Goal: Task Accomplishment & Management: Use online tool/utility

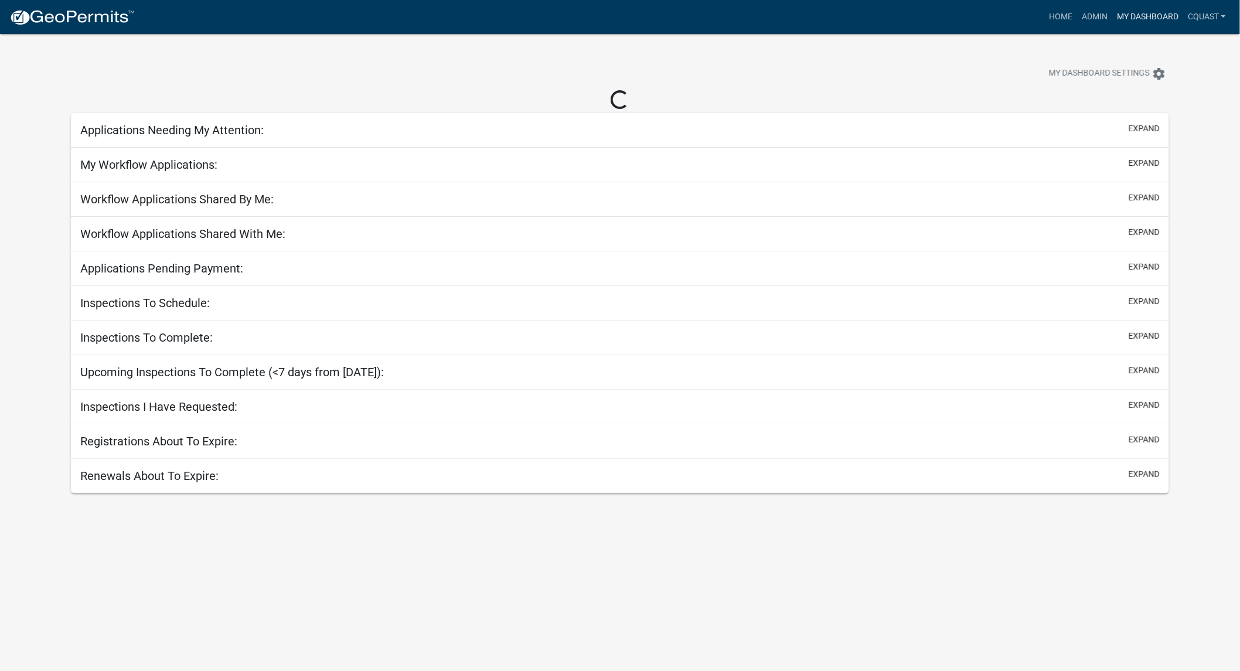
select select "1: 25"
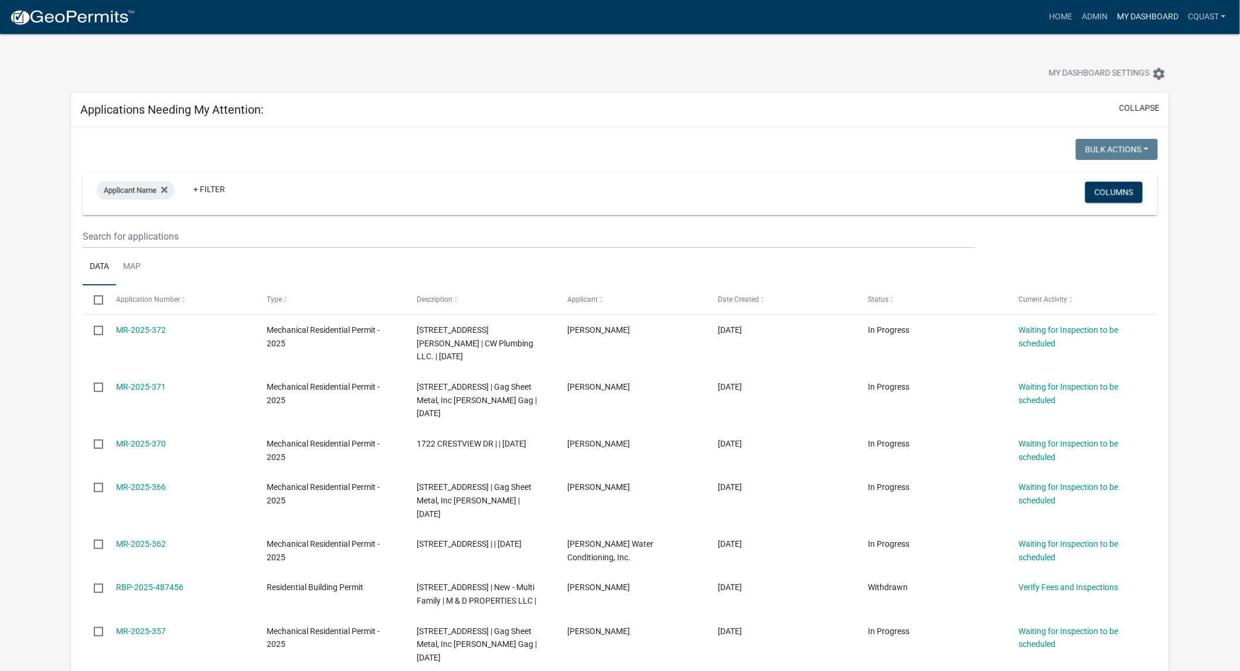
click at [1148, 12] on link "My Dashboard" at bounding box center [1147, 17] width 71 height 22
drag, startPoint x: 1100, startPoint y: 15, endPoint x: 1097, endPoint y: 23, distance: 8.5
click at [1100, 15] on link "Admin" at bounding box center [1094, 17] width 35 height 22
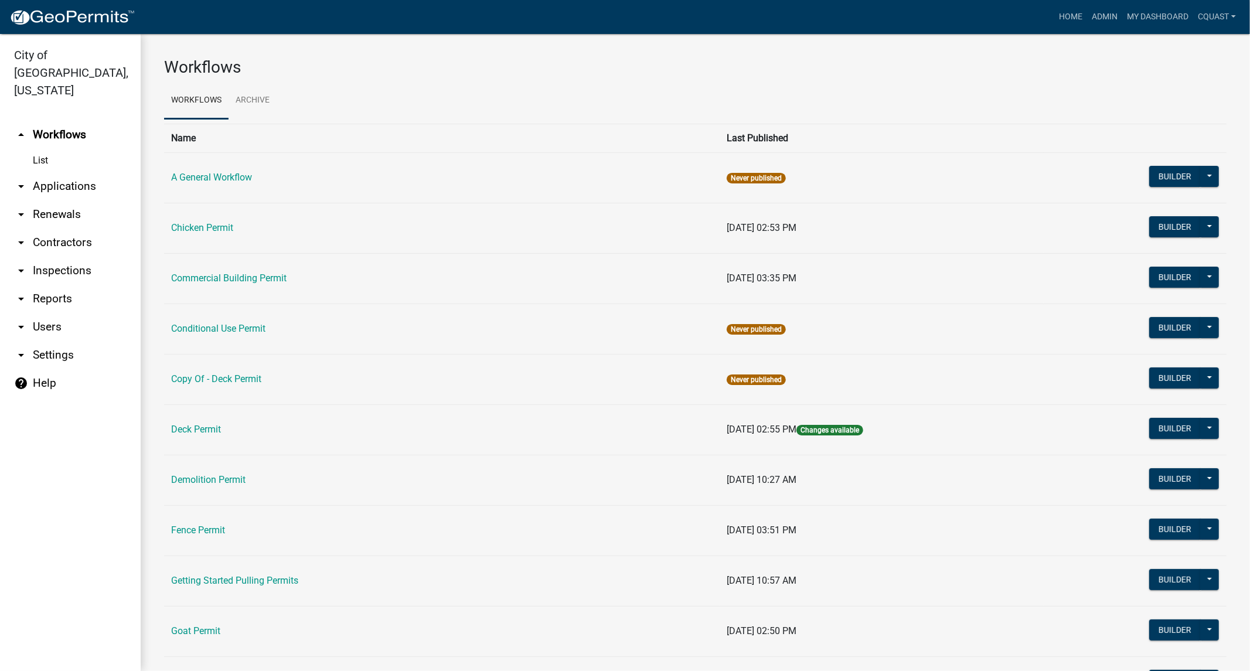
click at [53, 172] on link "arrow_drop_down Applications" at bounding box center [70, 186] width 141 height 28
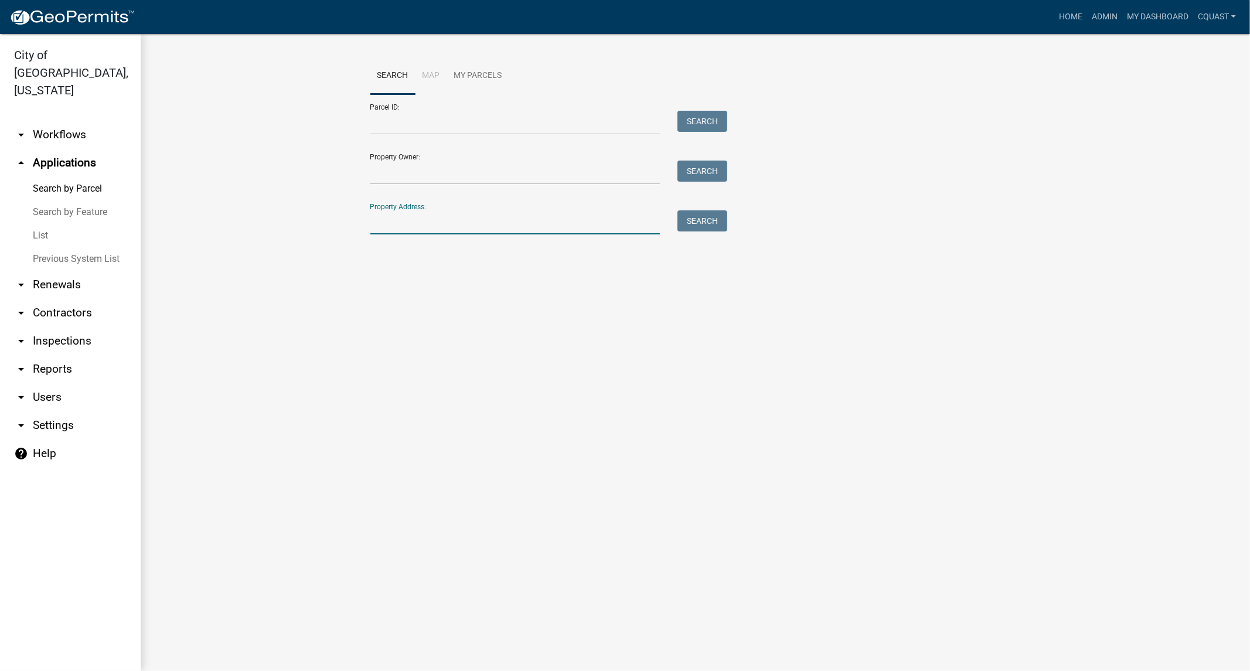
drag, startPoint x: 403, startPoint y: 226, endPoint x: 382, endPoint y: 238, distance: 23.6
click at [403, 226] on input "Property Address:" at bounding box center [515, 222] width 290 height 24
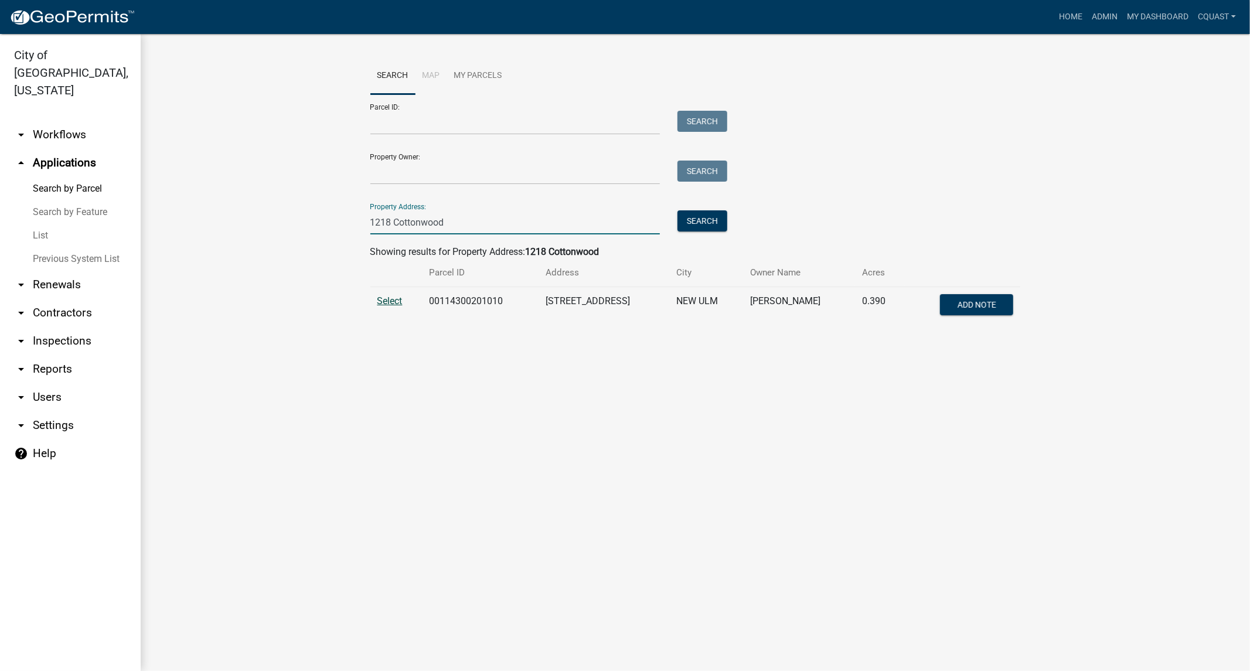
type input "1218 Cottonwood"
click at [395, 302] on span "Select" at bounding box center [389, 300] width 25 height 11
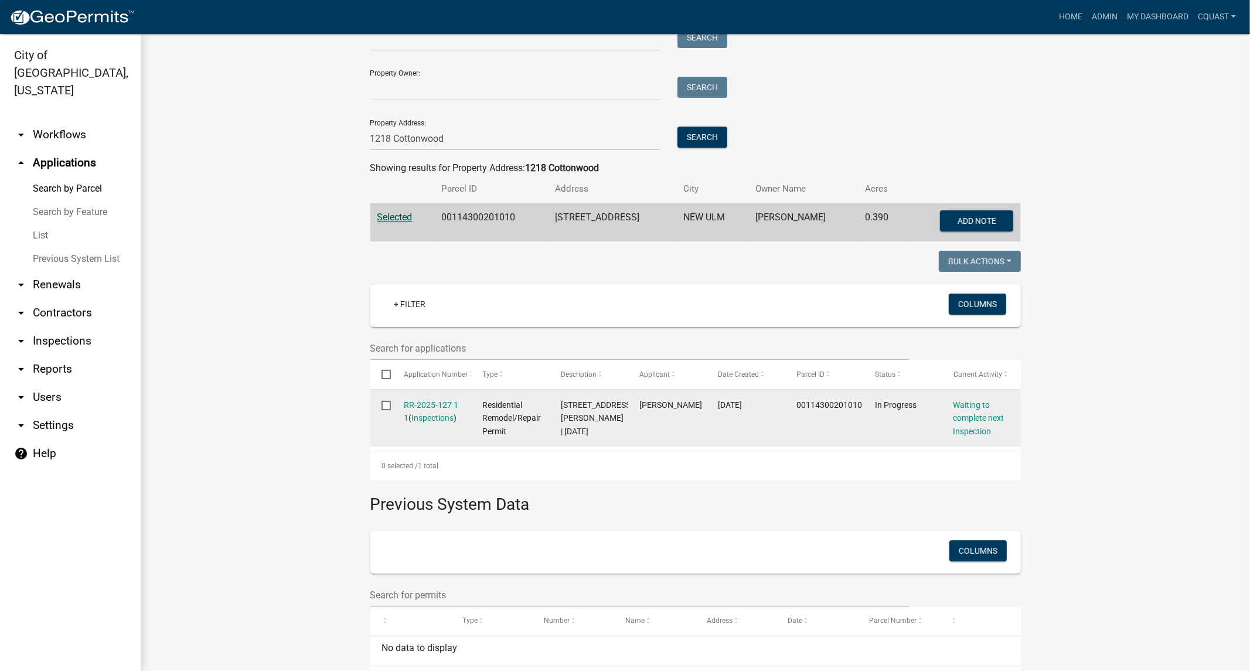
scroll to position [86, 0]
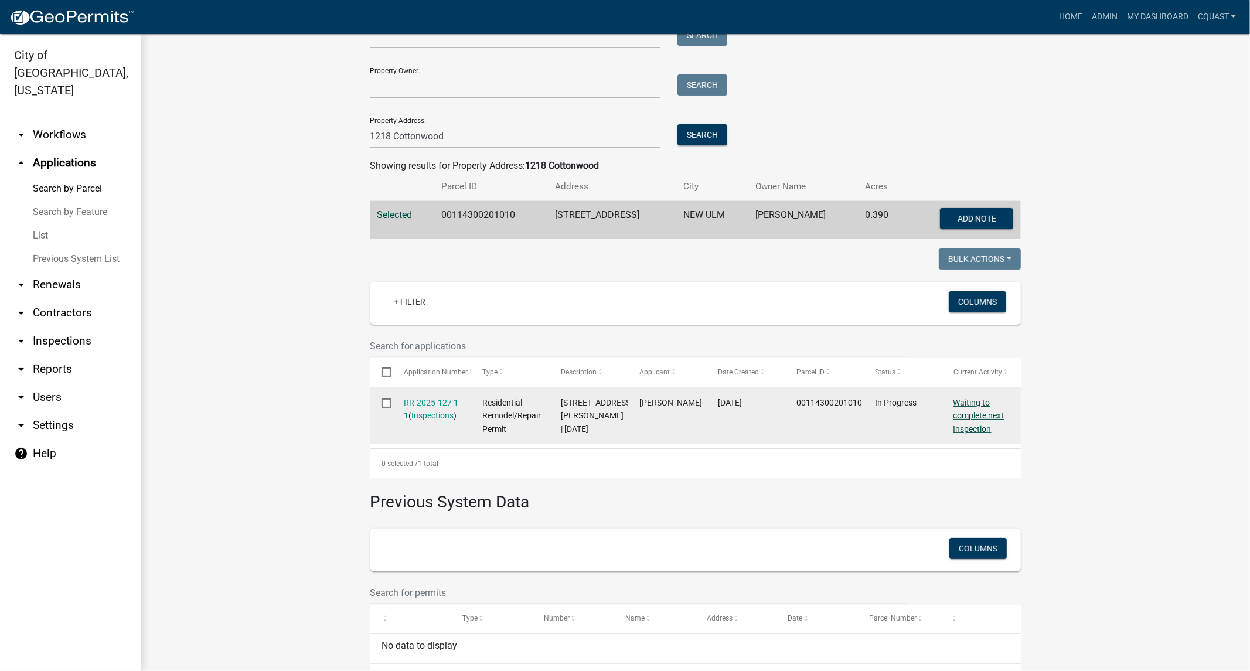
click at [974, 423] on link "Waiting to complete next Inspection" at bounding box center [978, 416] width 51 height 36
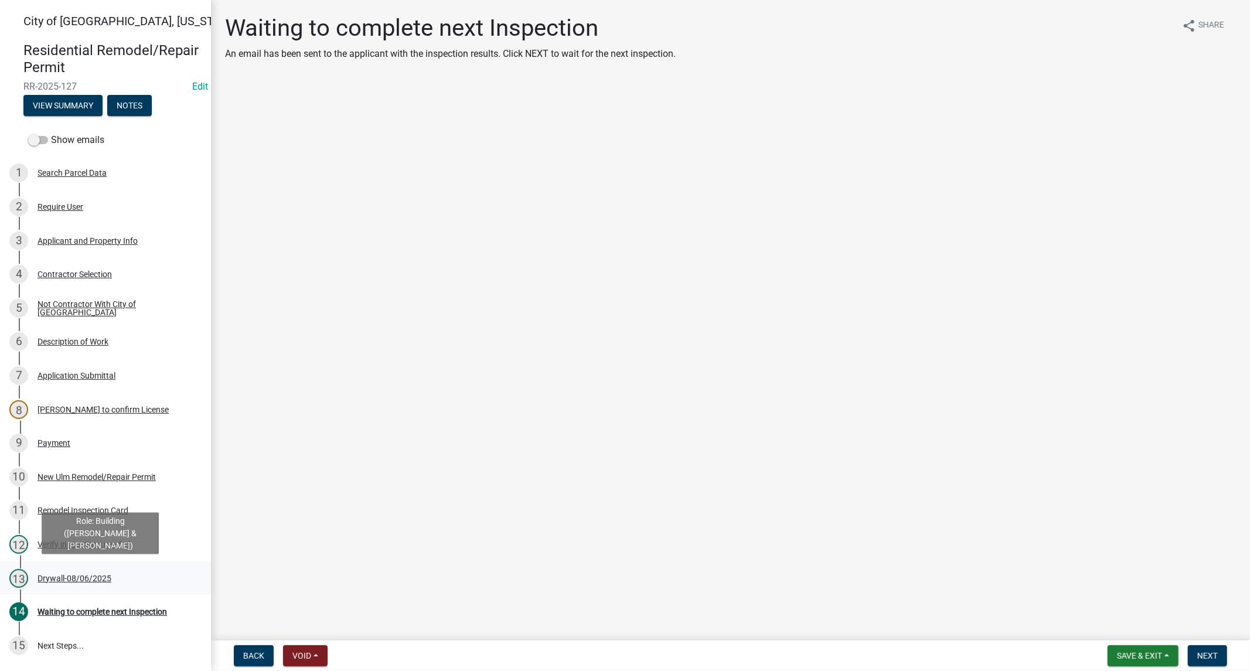
click at [91, 577] on div "Drywall-08/06/2025" at bounding box center [74, 578] width 74 height 8
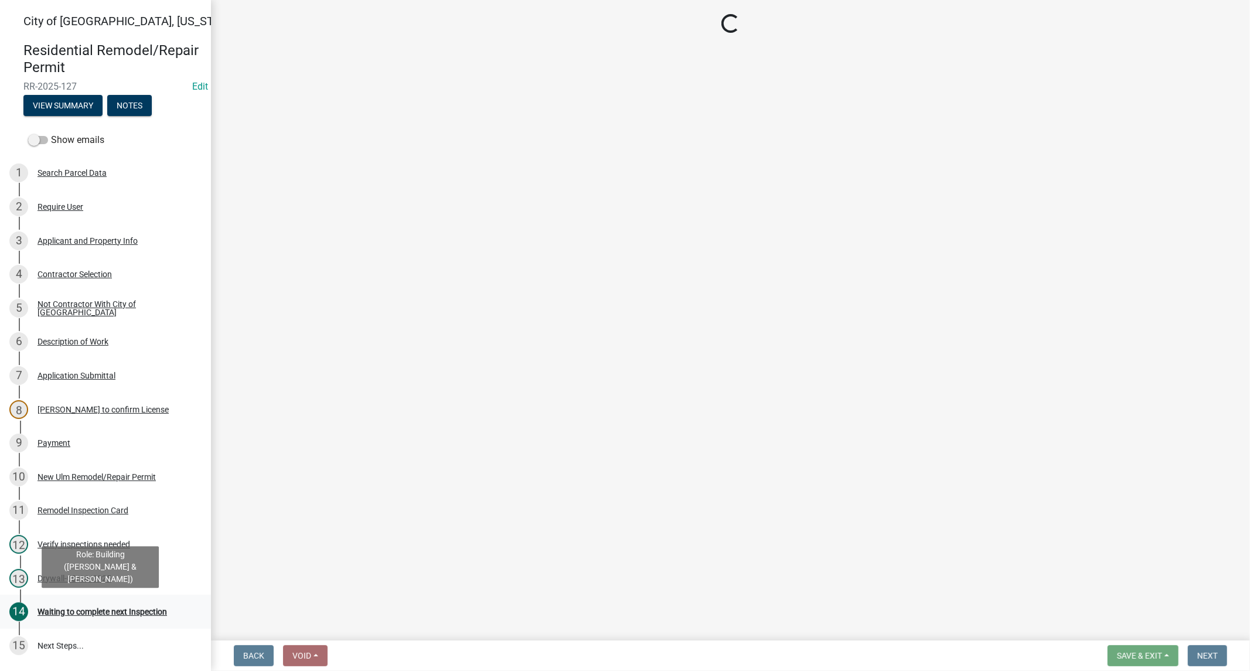
select select "e7c84cb3-3395-45fd-a55a-288f50dbe13f"
select select "805d55ac-e238-4e04-8f8e-acc067f36c3e"
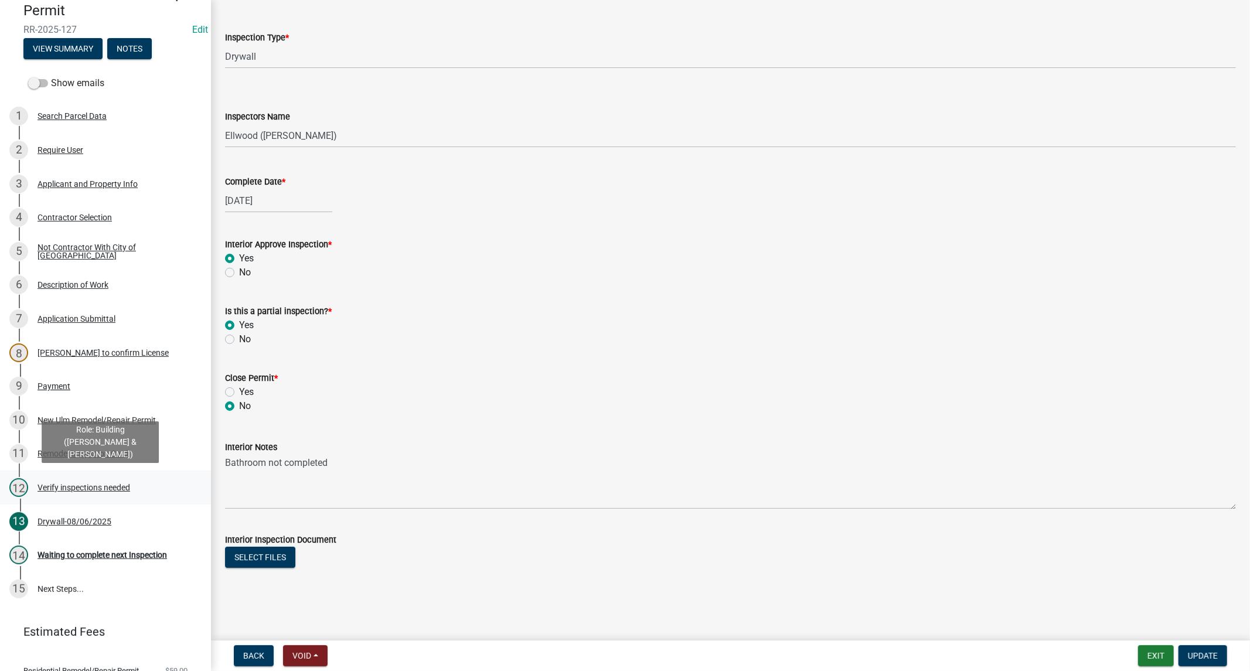
scroll to position [134, 0]
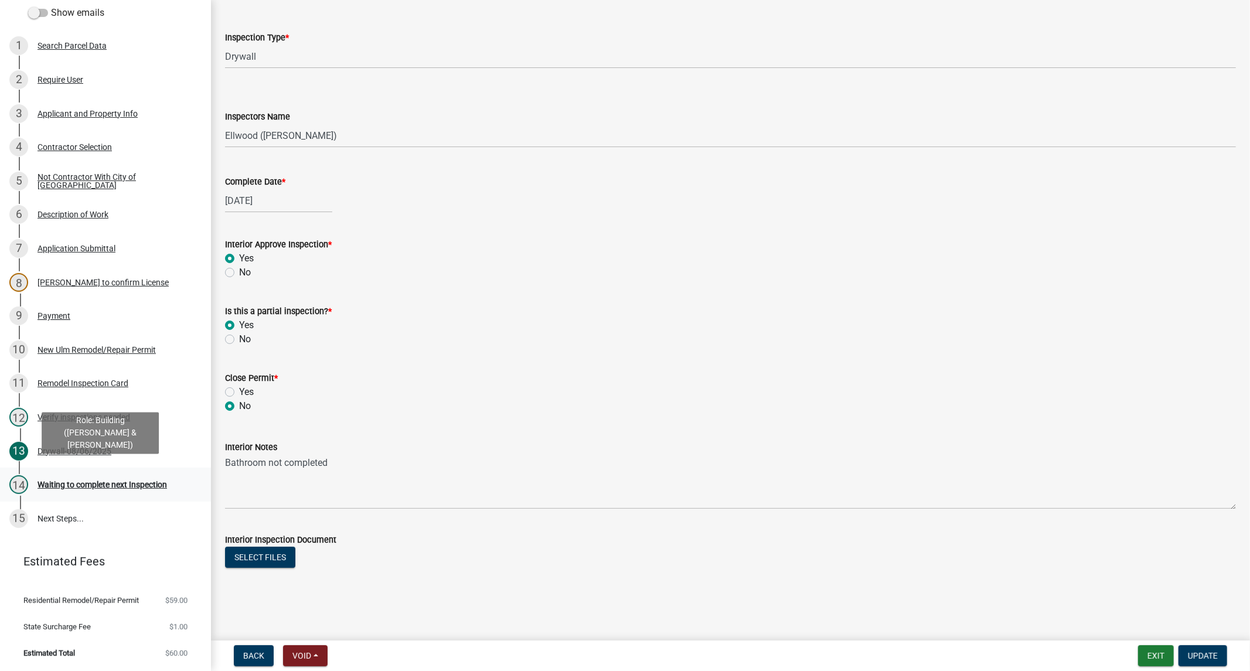
click at [86, 480] on div "Waiting to complete next Inspection" at bounding box center [101, 484] width 129 height 8
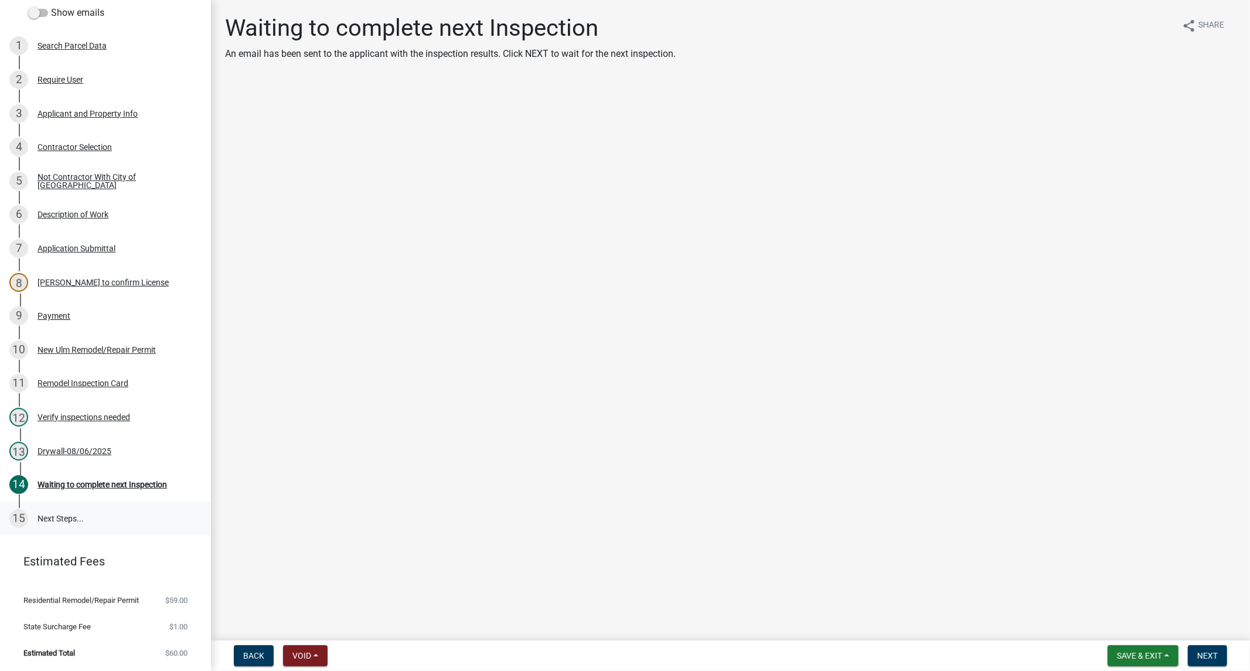
click at [71, 507] on link "15 Next Steps..." at bounding box center [105, 519] width 211 height 34
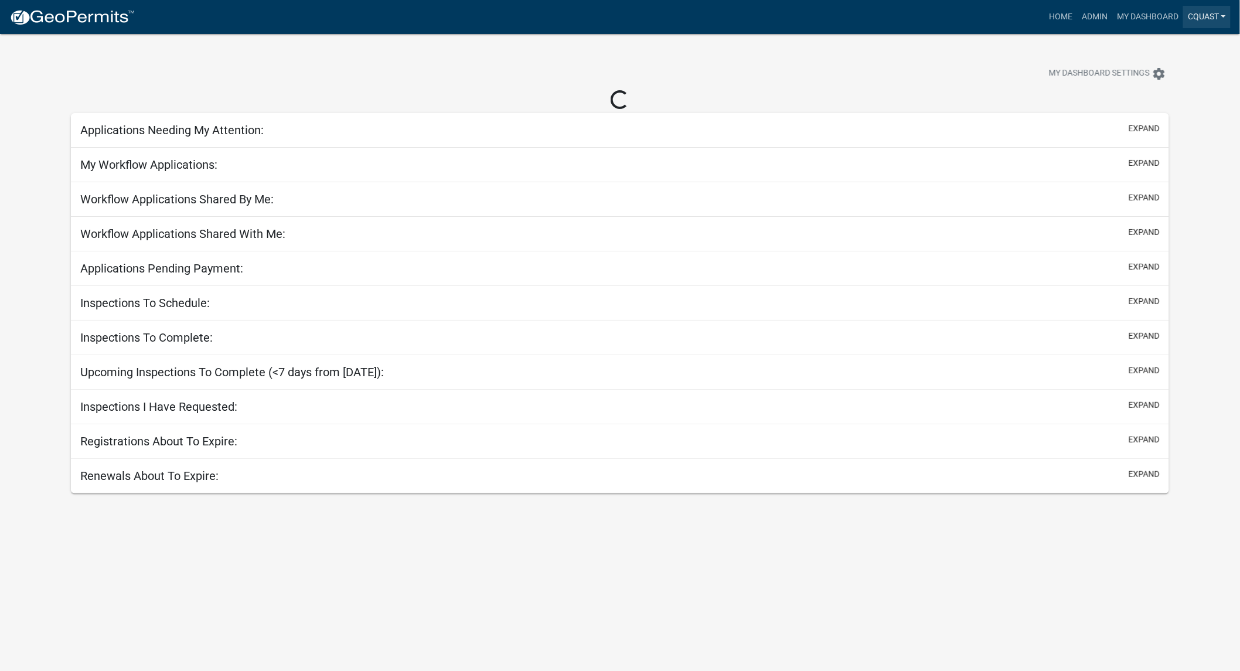
click at [1220, 20] on link "cquast" at bounding box center [1206, 17] width 47 height 22
click at [1156, 18] on link "My Dashboard" at bounding box center [1147, 17] width 71 height 22
click at [1096, 16] on link "Admin" at bounding box center [1094, 17] width 35 height 22
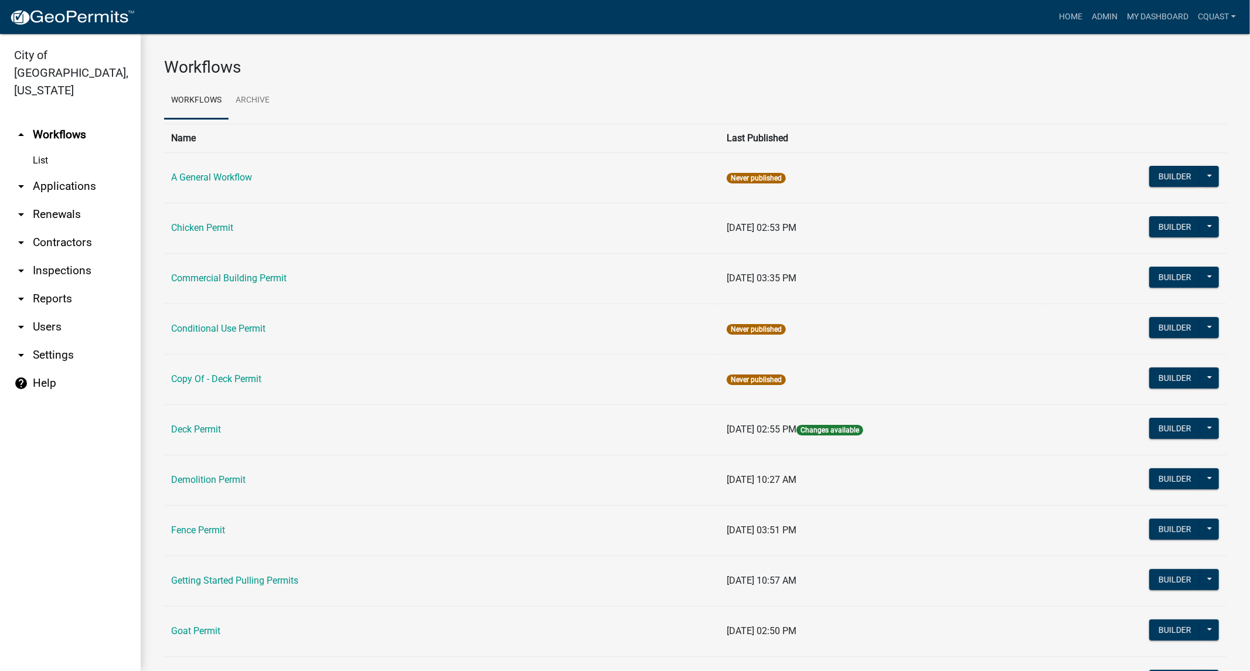
click at [53, 172] on link "arrow_drop_down Applications" at bounding box center [70, 186] width 141 height 28
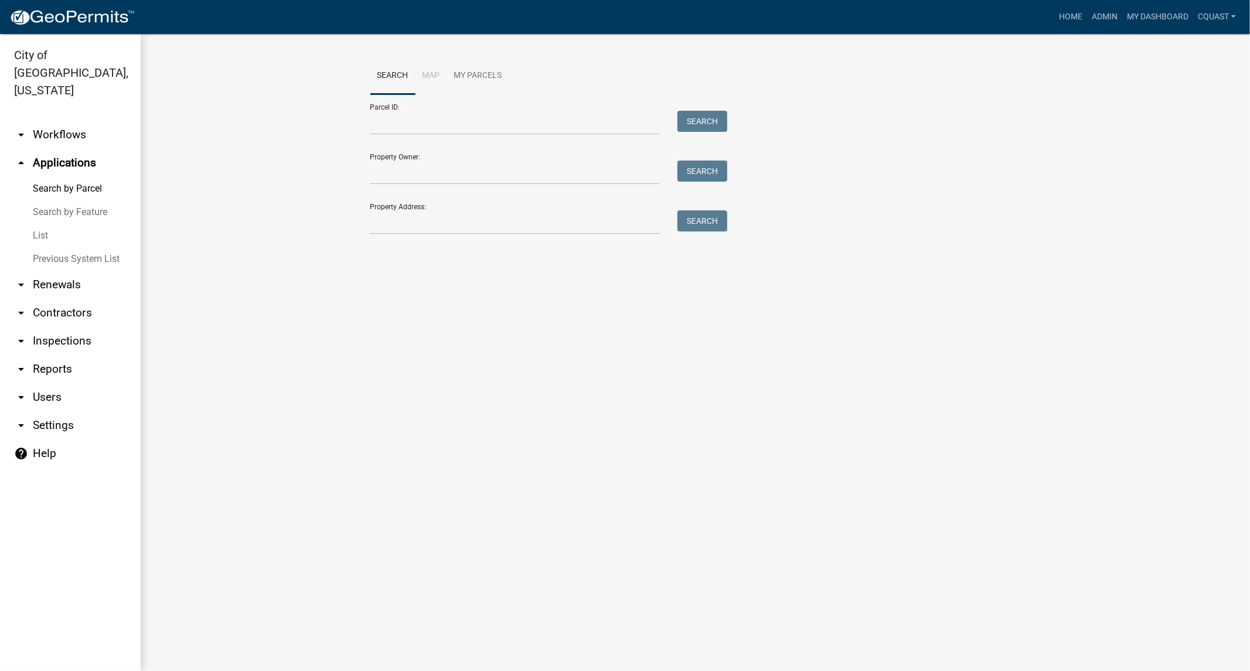
click at [57, 200] on link "Search by Feature" at bounding box center [70, 211] width 141 height 23
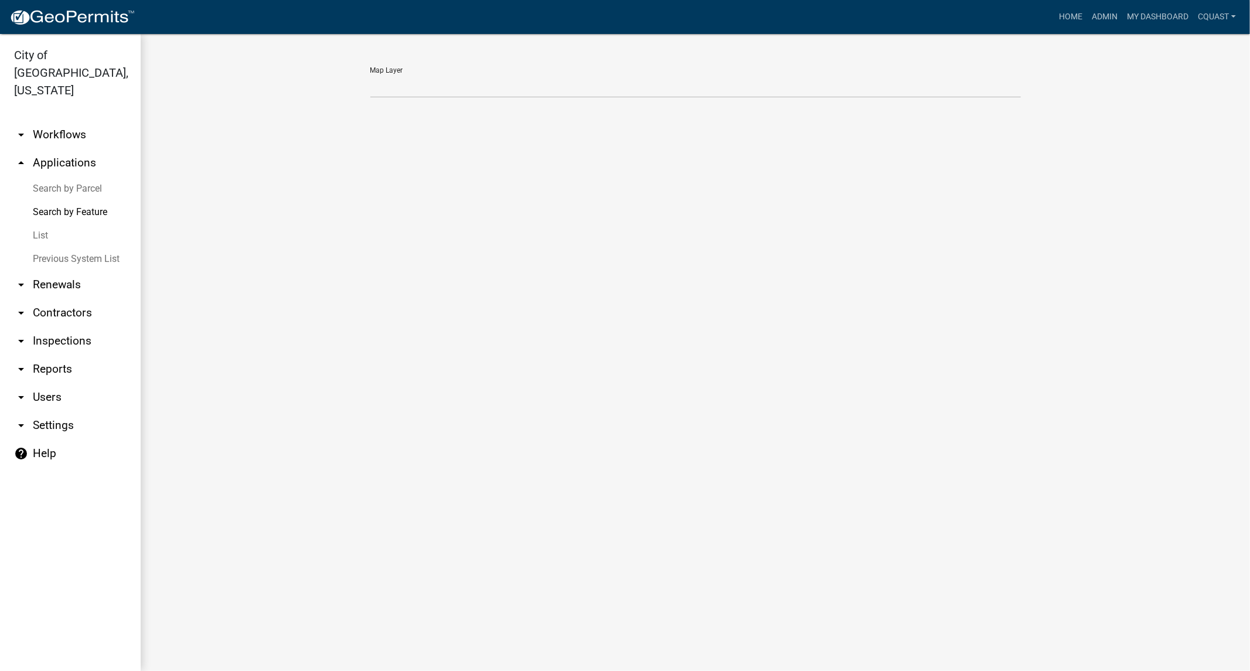
click at [52, 247] on link "Previous System List" at bounding box center [70, 258] width 141 height 23
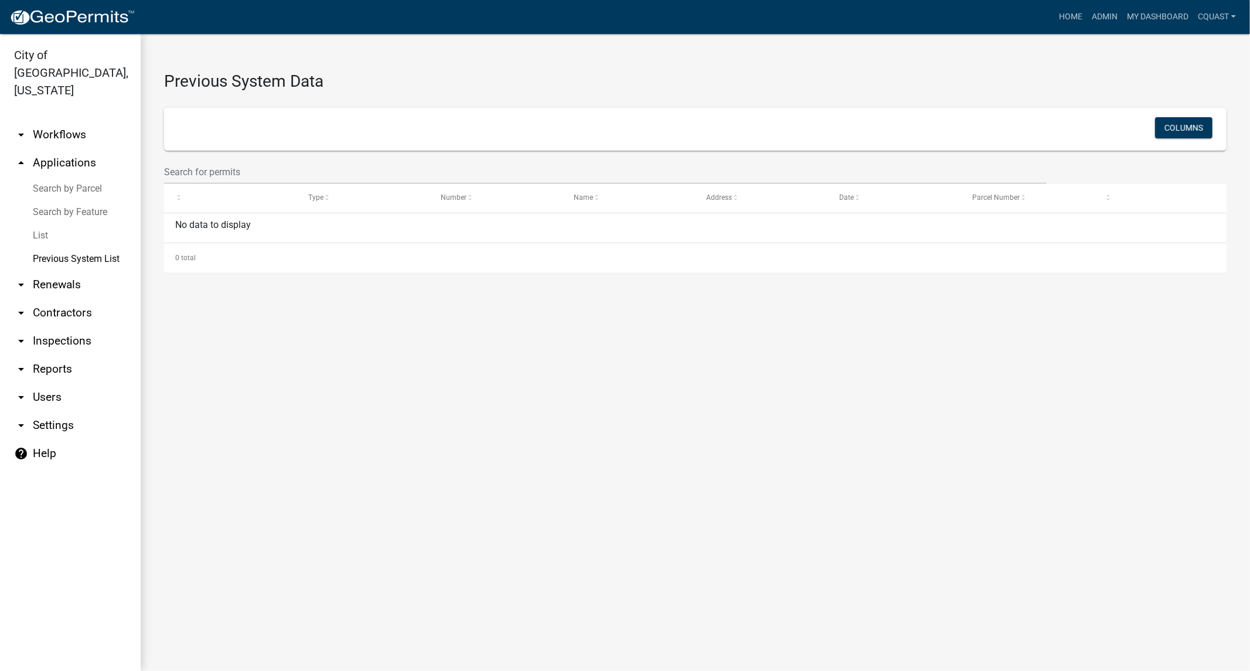
click at [43, 224] on link "List" at bounding box center [70, 235] width 141 height 23
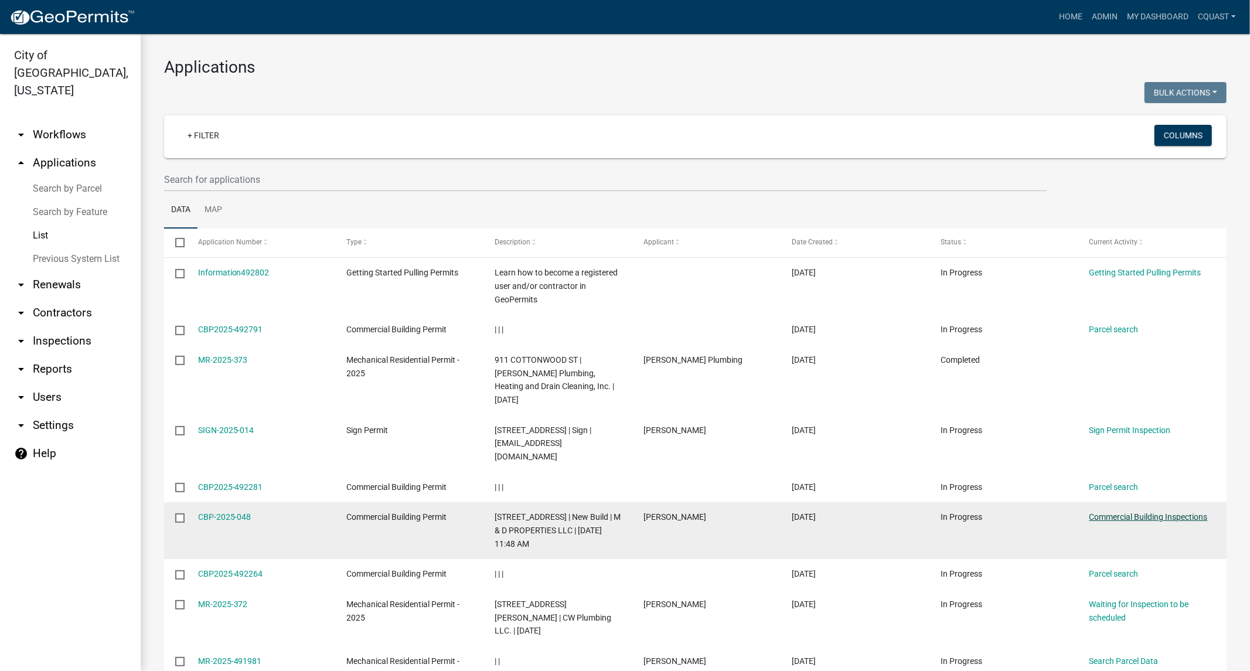
click at [1141, 512] on link "Commercial Building Inspections" at bounding box center [1148, 516] width 118 height 9
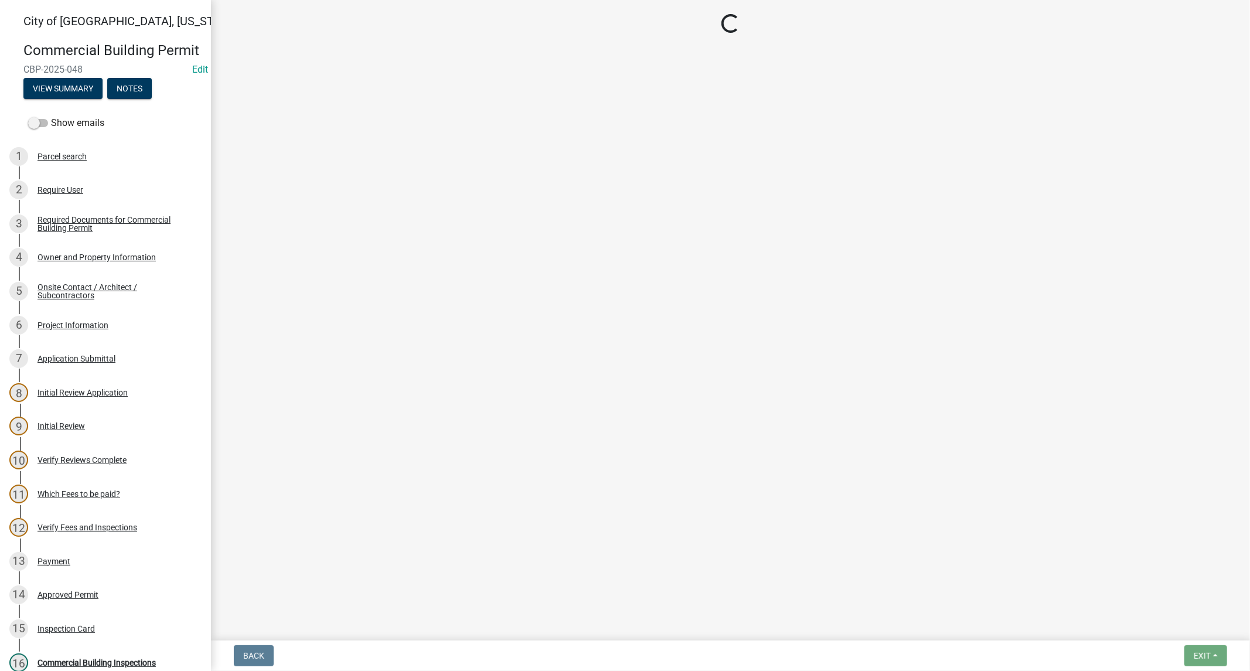
select select "805d55ac-e238-4e04-8f8e-acc067f36c3e"
